Goal: Navigation & Orientation: Find specific page/section

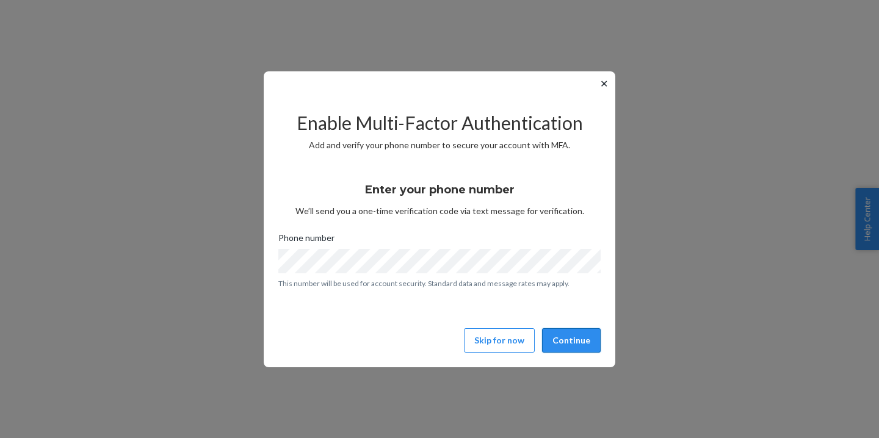
click at [566, 338] on button "Continue" at bounding box center [571, 341] width 59 height 24
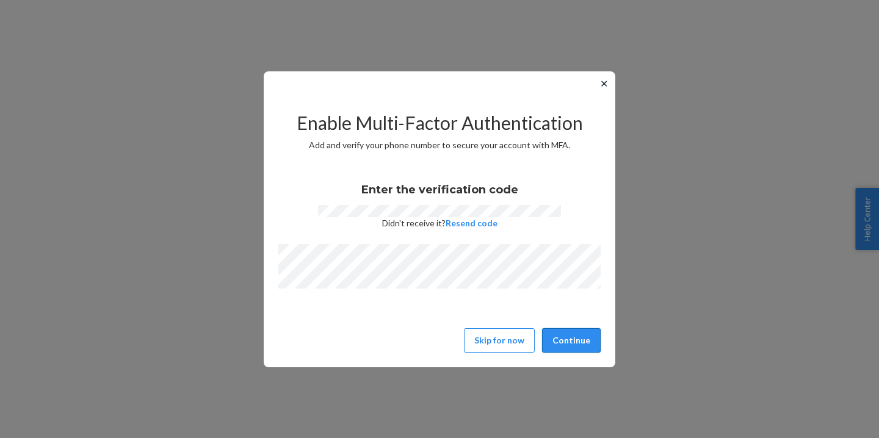
click at [588, 336] on button "Continue" at bounding box center [571, 341] width 59 height 24
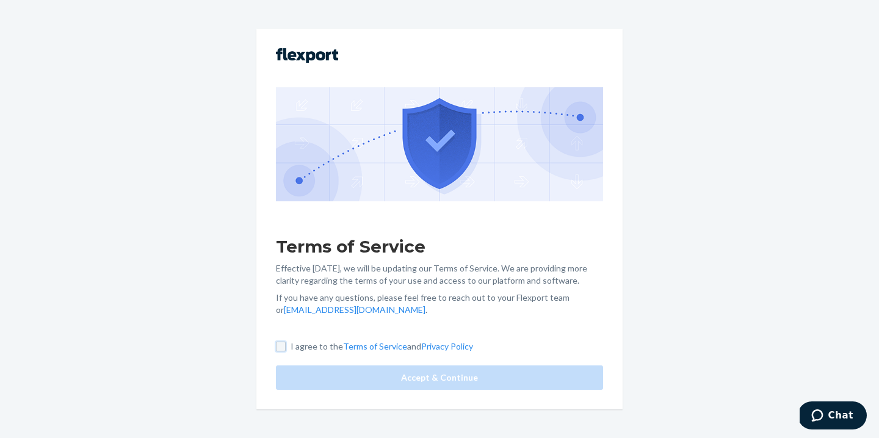
click at [277, 347] on input "I agree to the Terms of Service and Privacy Policy" at bounding box center [281, 347] width 10 height 10
checkbox input "true"
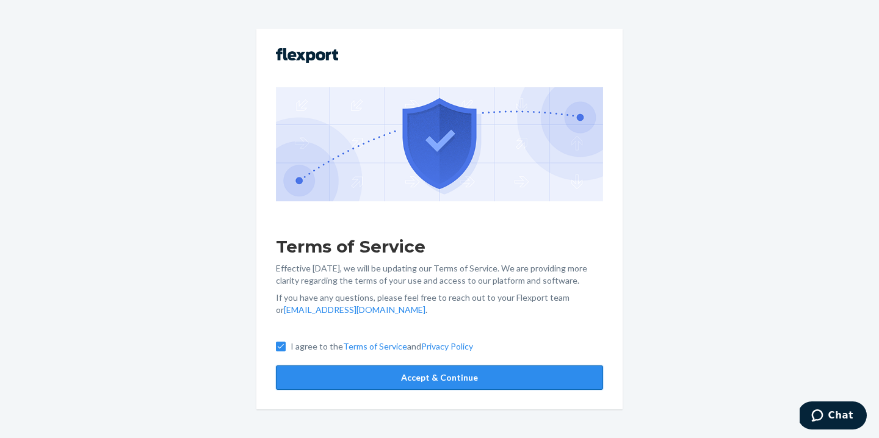
click at [327, 376] on button "Accept & Continue" at bounding box center [439, 378] width 327 height 24
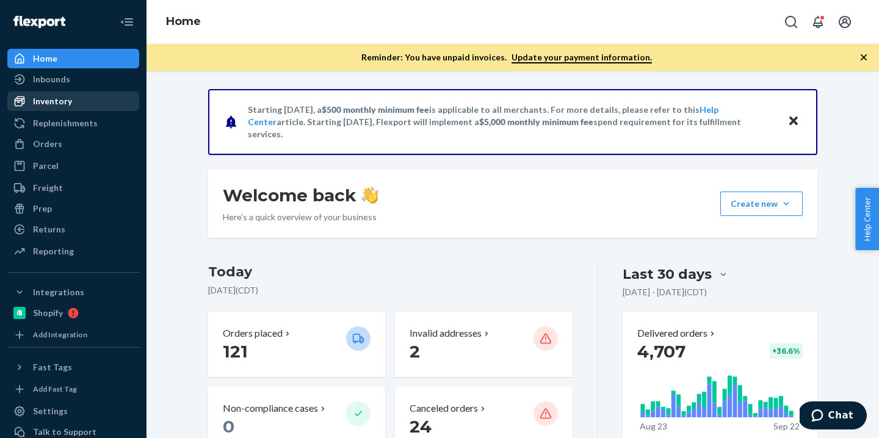
click at [47, 98] on div "Inventory" at bounding box center [52, 101] width 39 height 12
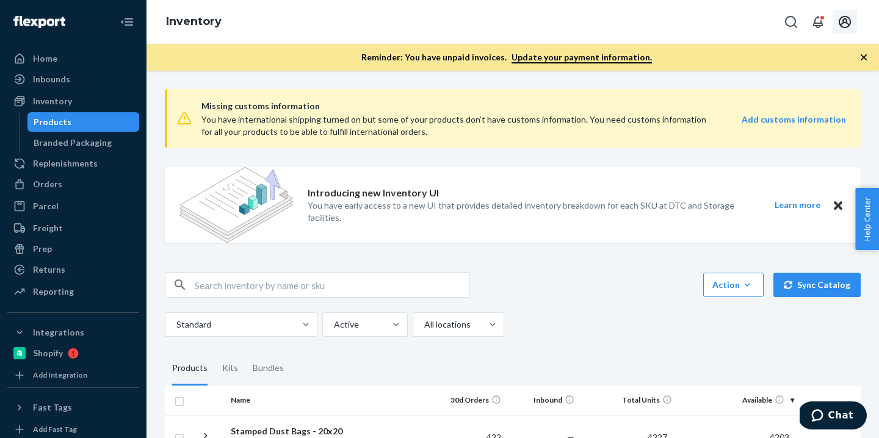
click at [845, 20] on icon "Open account menu" at bounding box center [845, 22] width 15 height 15
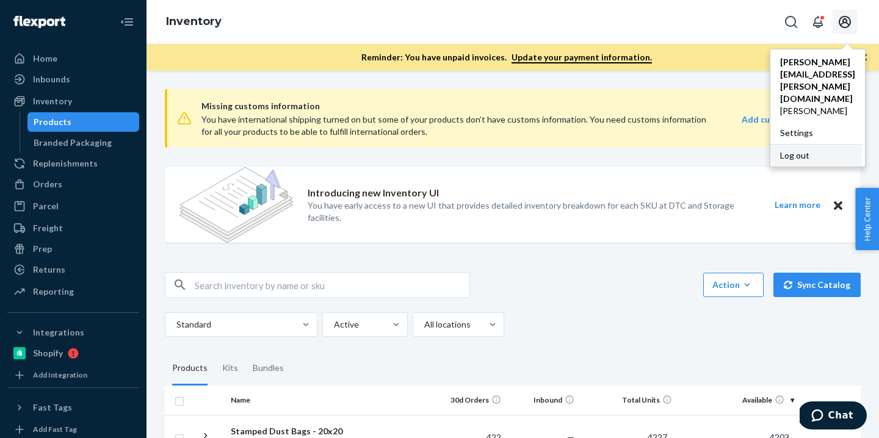
click at [771, 144] on div "Log out" at bounding box center [817, 155] width 92 height 23
